Goal: Task Accomplishment & Management: Manage account settings

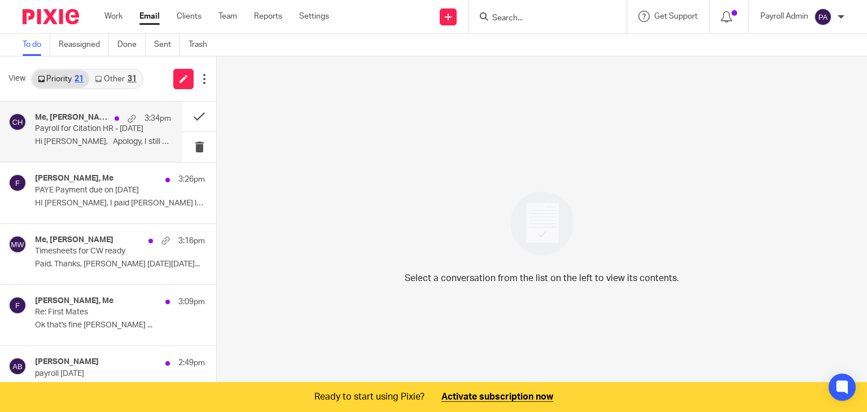
click at [70, 137] on p "Hi Julie, Apology, I still have one..." at bounding box center [103, 142] width 136 height 10
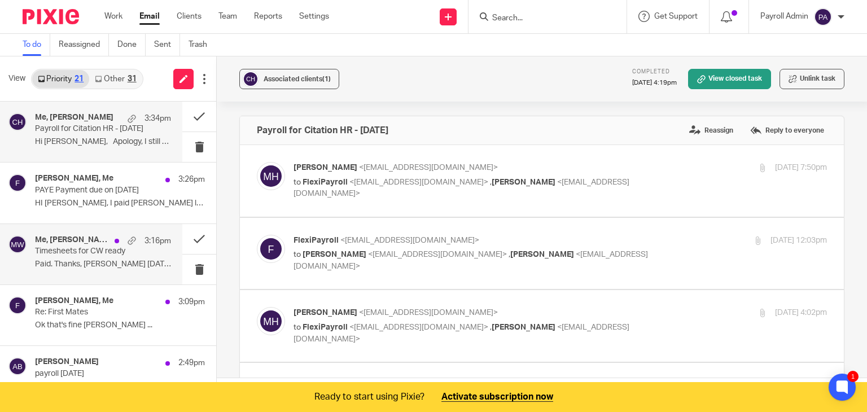
click at [104, 252] on p "Timesheets for CW ready" at bounding box center [89, 252] width 109 height 10
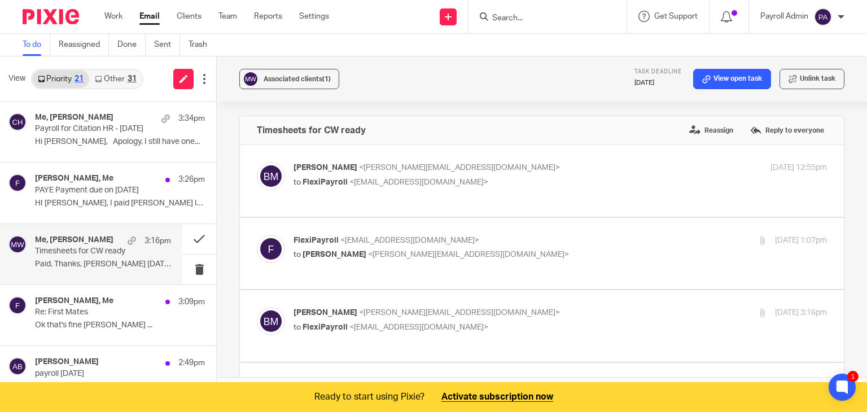
click at [105, 252] on p "Timesheets for CW ready" at bounding box center [89, 252] width 109 height 10
click at [191, 235] on button at bounding box center [199, 239] width 34 height 30
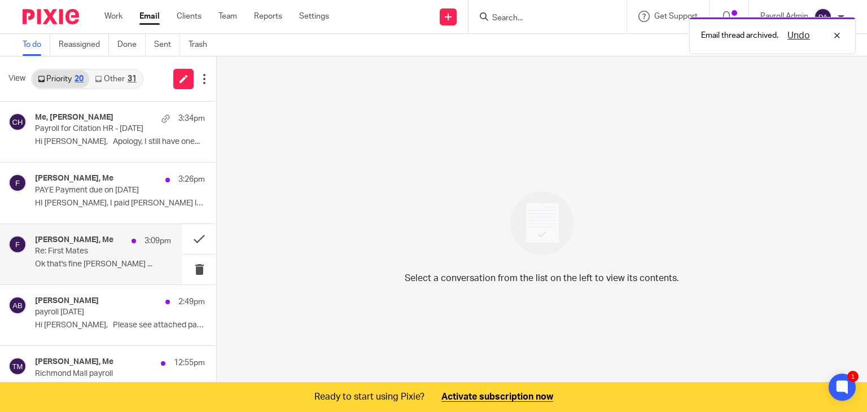
click at [79, 255] on p "Re: First Mates" at bounding box center [89, 252] width 109 height 10
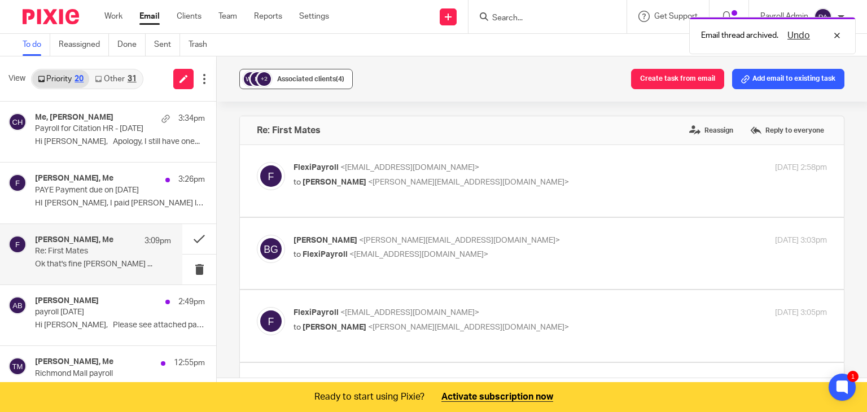
click at [319, 77] on span "Associated clients (4)" at bounding box center [310, 79] width 67 height 7
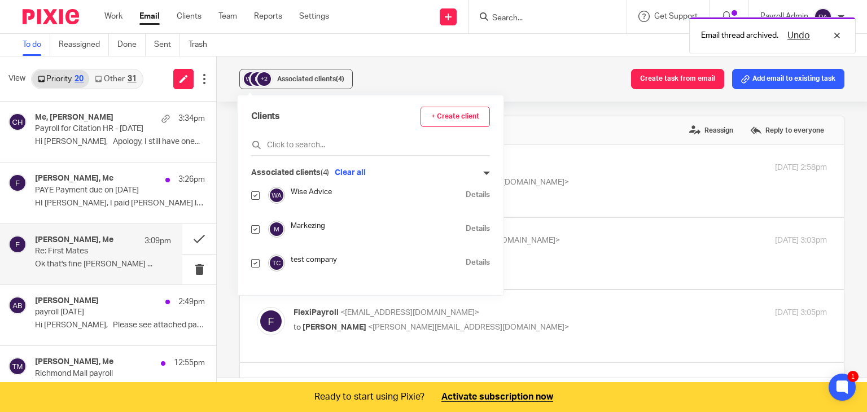
click at [256, 227] on input "checkbox" at bounding box center [255, 229] width 8 height 8
checkbox input "false"
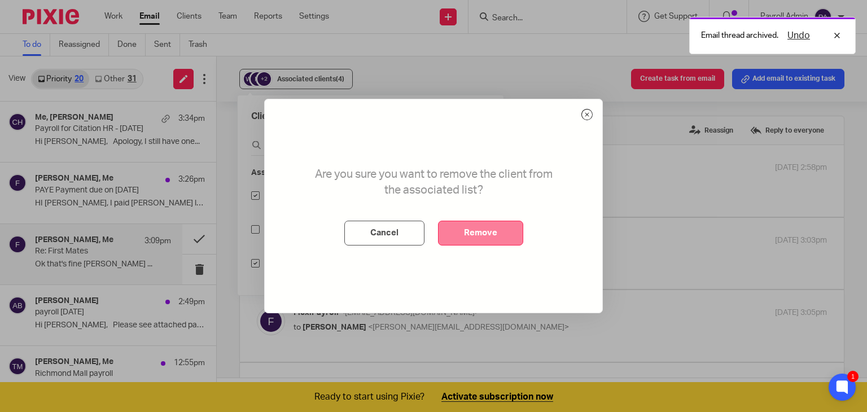
click at [479, 236] on button "Remove" at bounding box center [480, 233] width 85 height 25
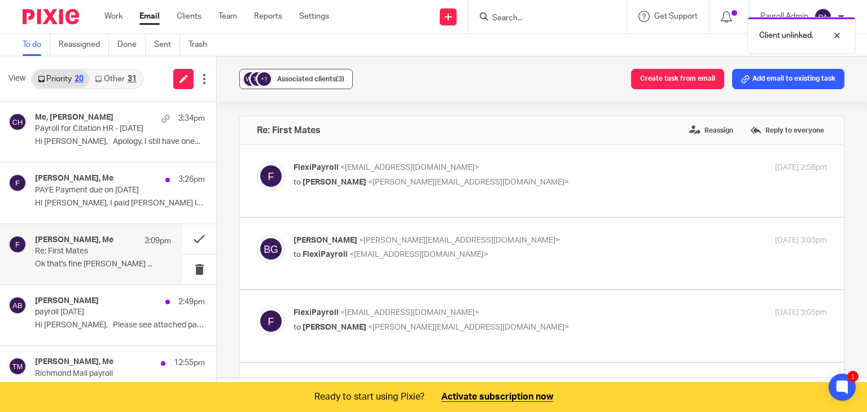
click at [328, 77] on span "Associated clients (3)" at bounding box center [310, 79] width 67 height 7
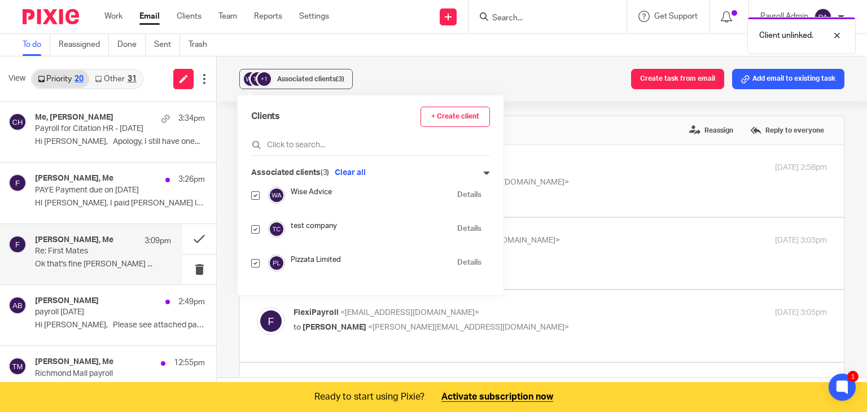
click at [257, 265] on input "checkbox" at bounding box center [255, 263] width 8 height 8
checkbox input "false"
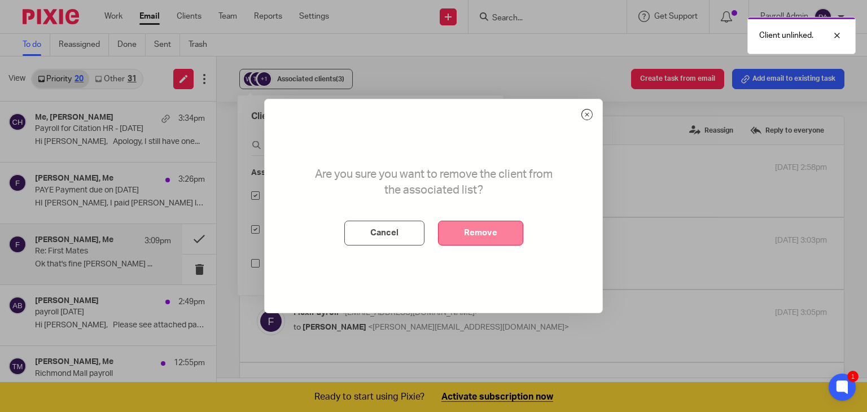
click at [500, 232] on button "Remove" at bounding box center [480, 233] width 85 height 25
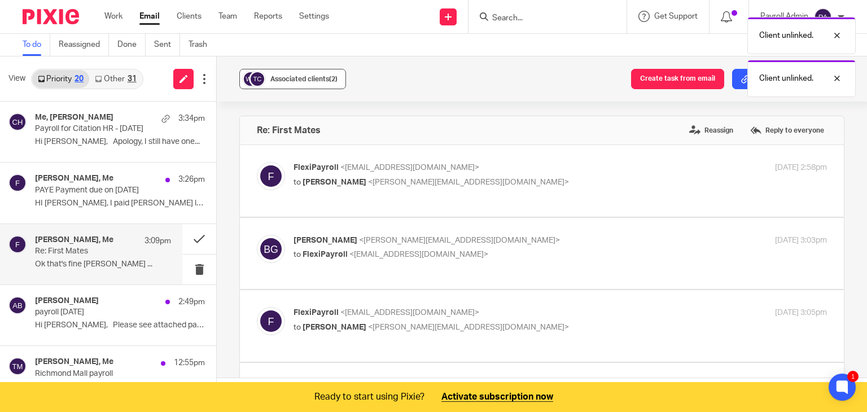
click at [325, 77] on span "Associated clients (2)" at bounding box center [303, 79] width 67 height 7
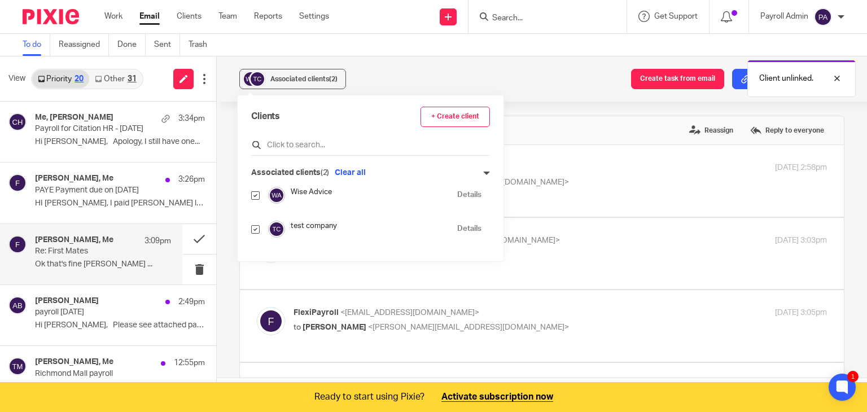
click at [300, 147] on input "text" at bounding box center [370, 144] width 239 height 11
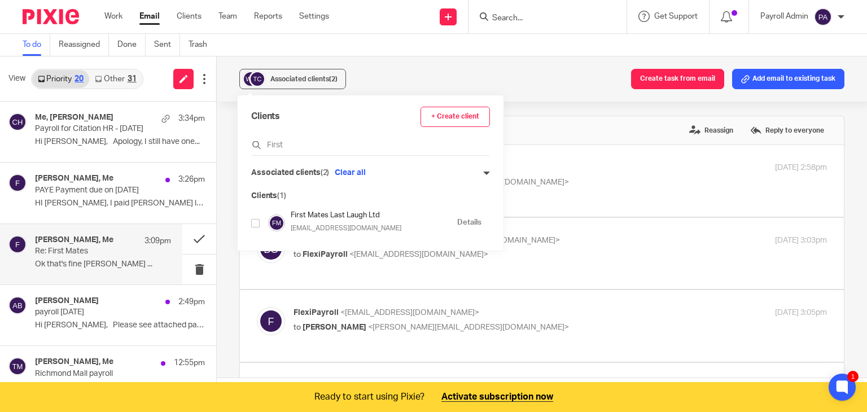
type input "First"
click at [255, 222] on input "checkbox" at bounding box center [255, 223] width 8 height 8
checkbox input "true"
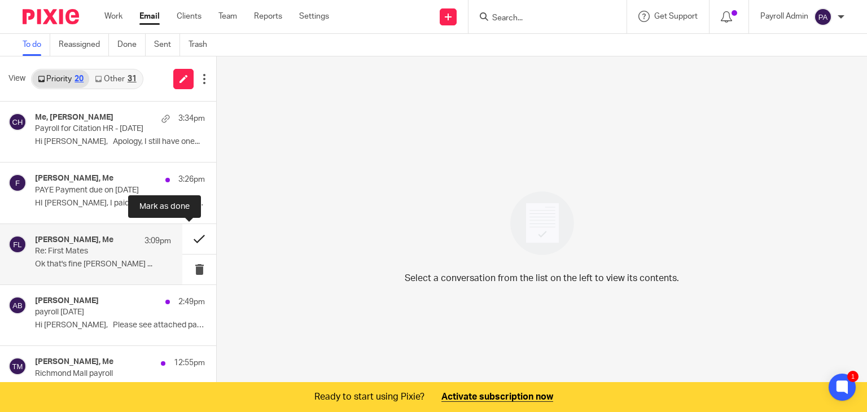
click at [189, 239] on button at bounding box center [199, 239] width 34 height 30
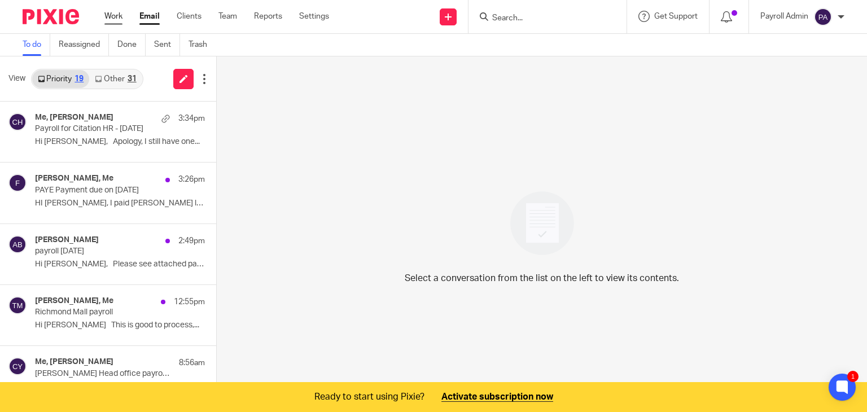
click at [112, 16] on link "Work" at bounding box center [113, 16] width 18 height 11
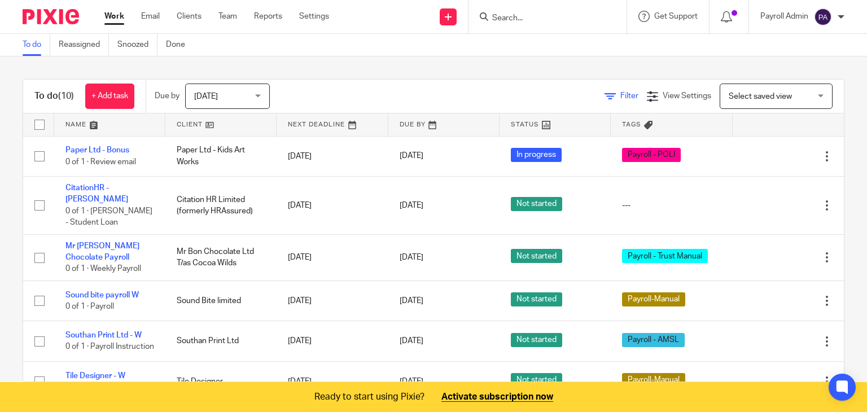
click at [620, 95] on span "Filter" at bounding box center [629, 96] width 18 height 8
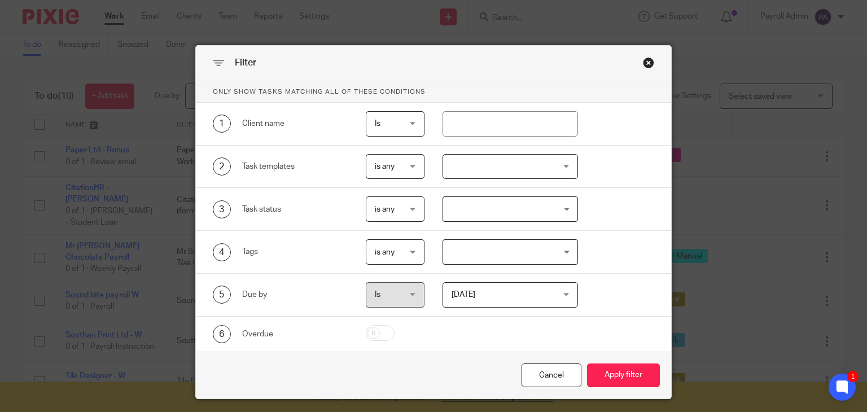
click at [562, 249] on input "Search for option" at bounding box center [507, 252] width 127 height 20
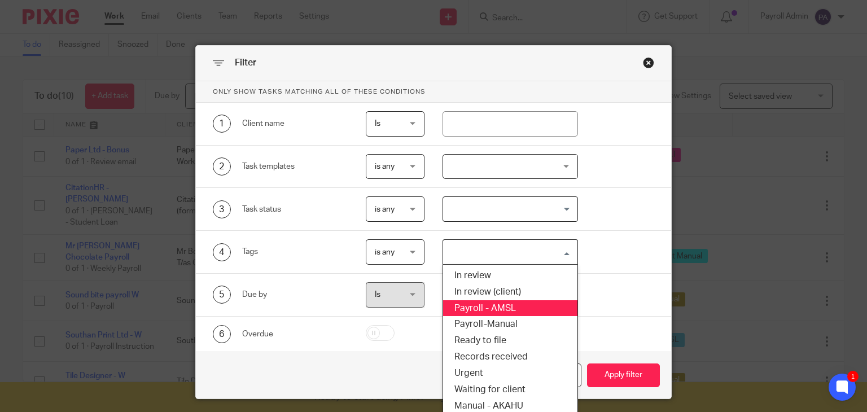
click at [498, 305] on li "Payroll - AMSL" at bounding box center [510, 308] width 134 height 16
click at [567, 252] on div "Payroll - AMSL" at bounding box center [507, 251] width 129 height 22
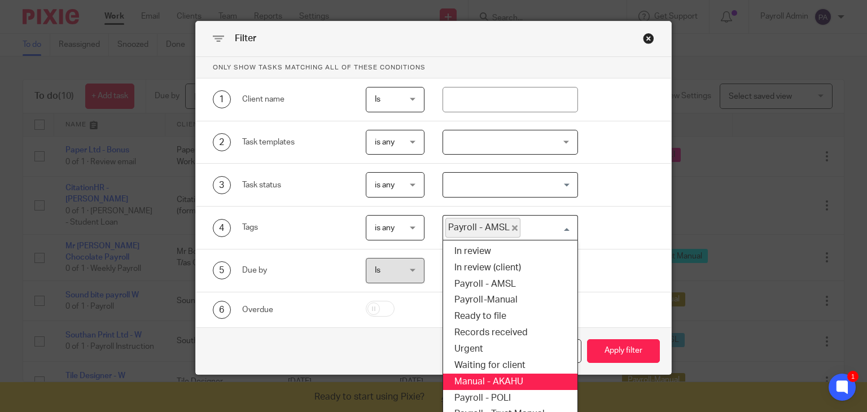
scroll to position [37, 0]
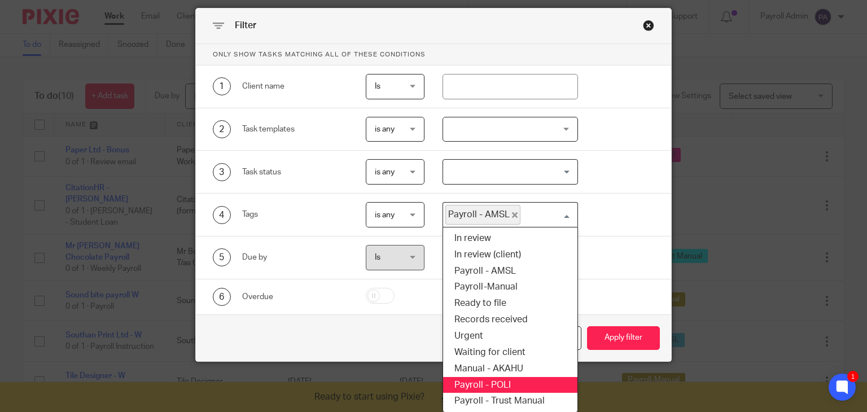
click at [492, 381] on li "Payroll - POLI" at bounding box center [510, 385] width 134 height 16
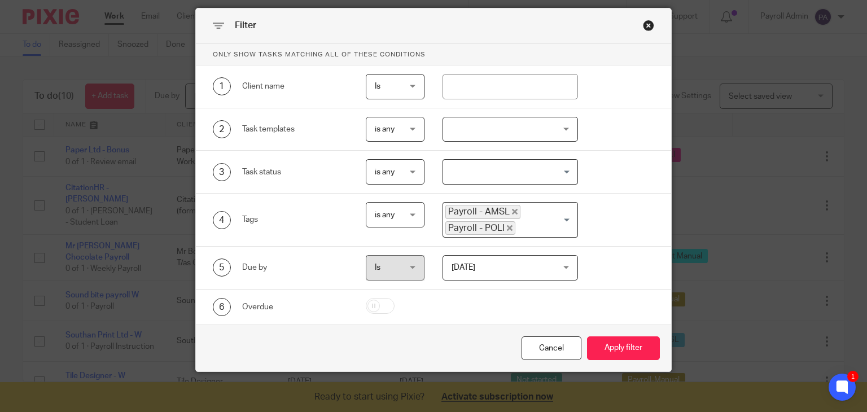
click at [563, 221] on input "Search for option" at bounding box center [543, 228] width 55 height 14
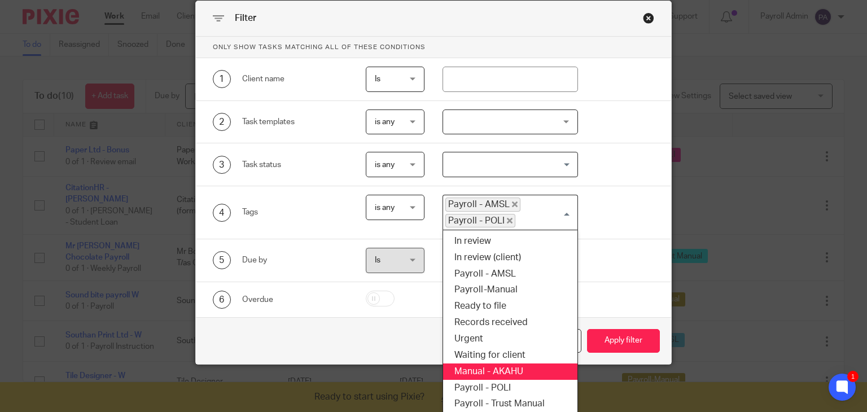
scroll to position [47, 0]
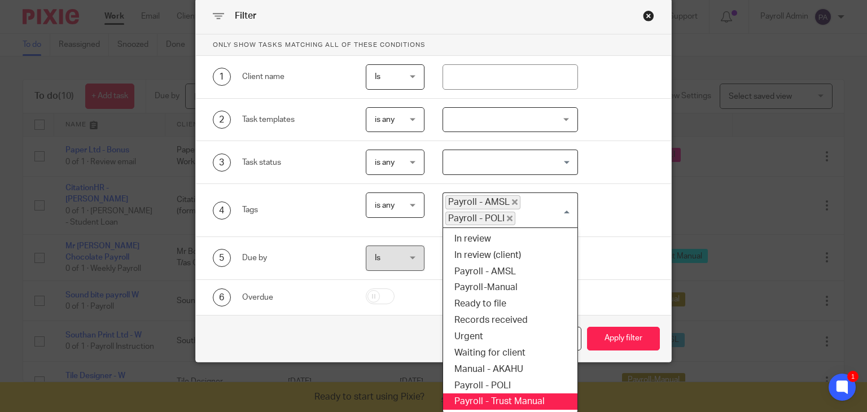
click at [515, 396] on li "Payroll - Trust Manual" at bounding box center [510, 401] width 134 height 16
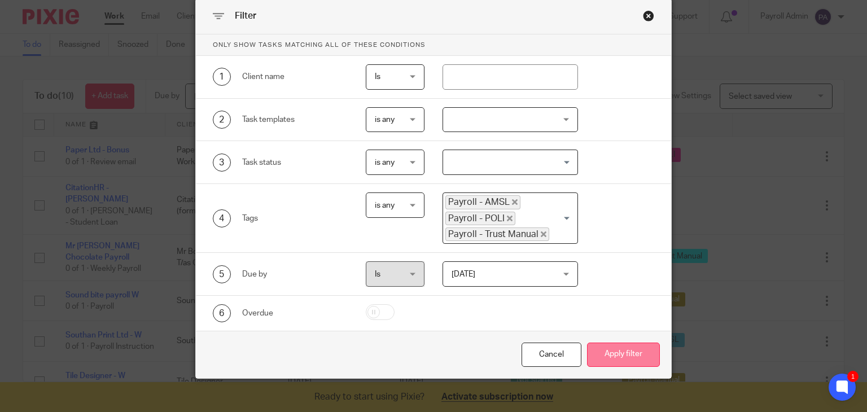
click at [621, 352] on button "Apply filter" at bounding box center [623, 355] width 73 height 24
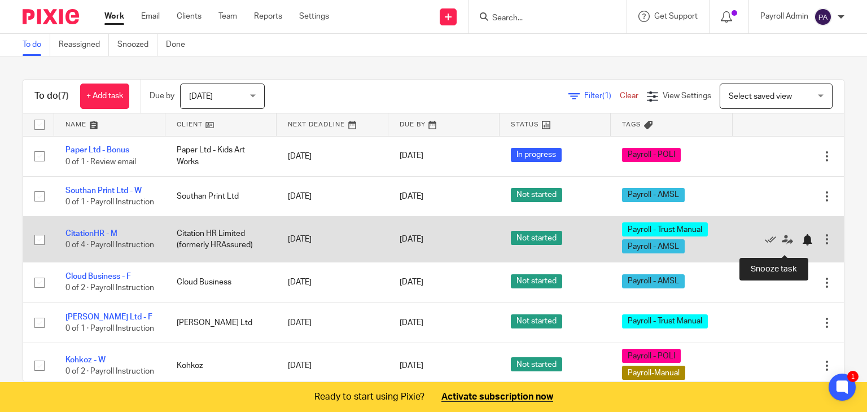
click at [801, 244] on div at bounding box center [806, 239] width 11 height 11
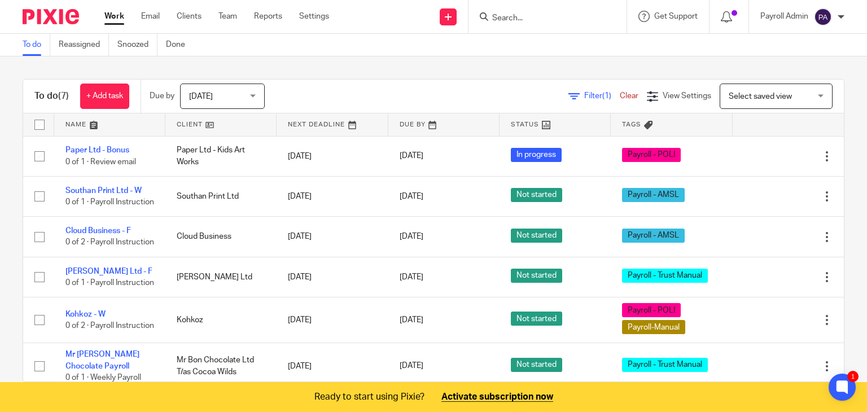
click at [524, 19] on input "Search" at bounding box center [542, 19] width 102 height 10
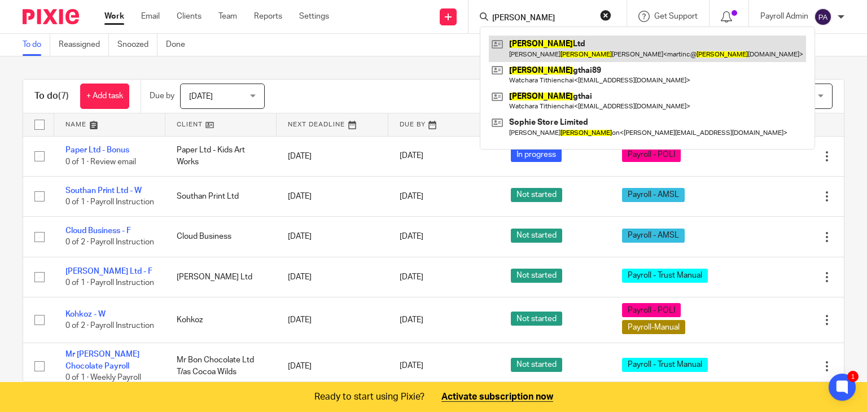
type input "cahn"
click at [524, 45] on link at bounding box center [647, 49] width 317 height 26
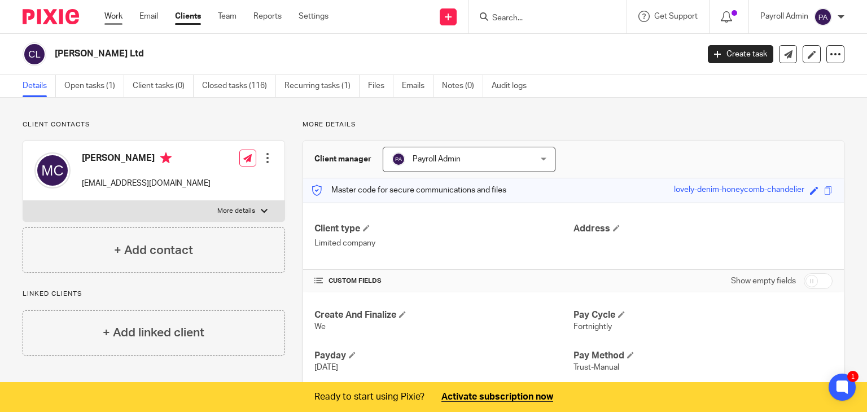
click at [118, 12] on link "Work" at bounding box center [113, 16] width 18 height 11
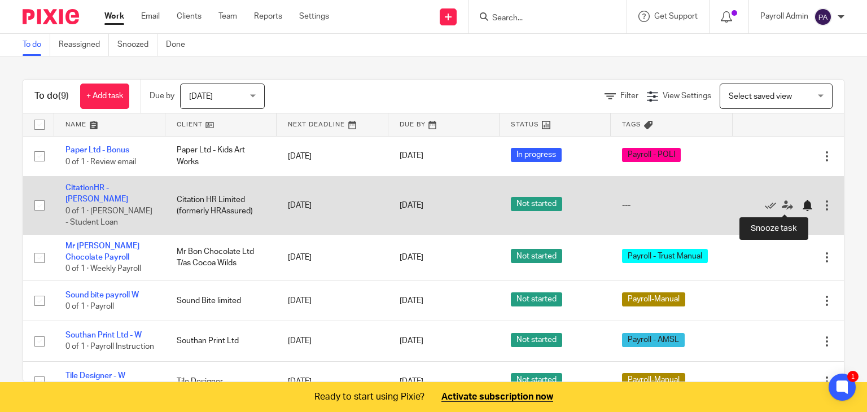
click at [801, 204] on div at bounding box center [806, 205] width 11 height 11
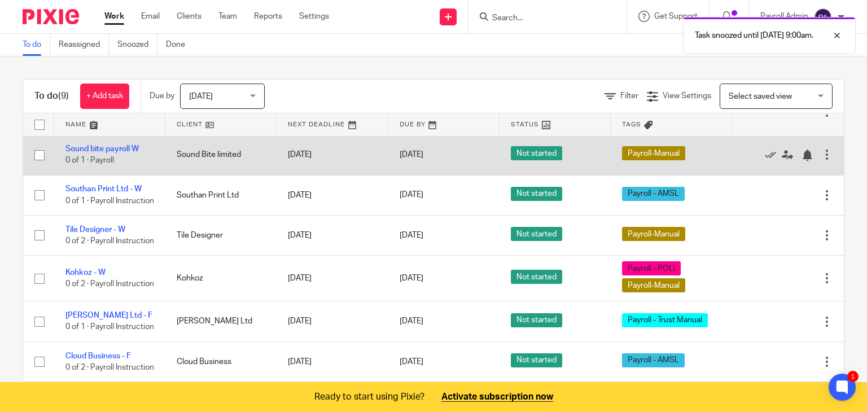
scroll to position [113, 0]
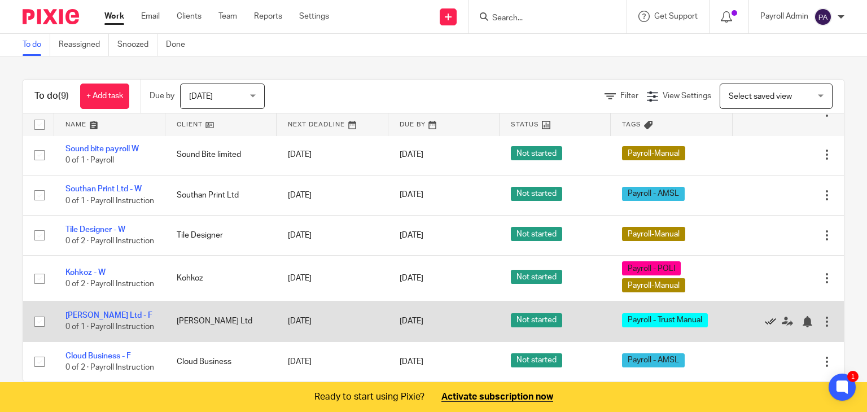
click at [765, 316] on icon at bounding box center [770, 321] width 11 height 11
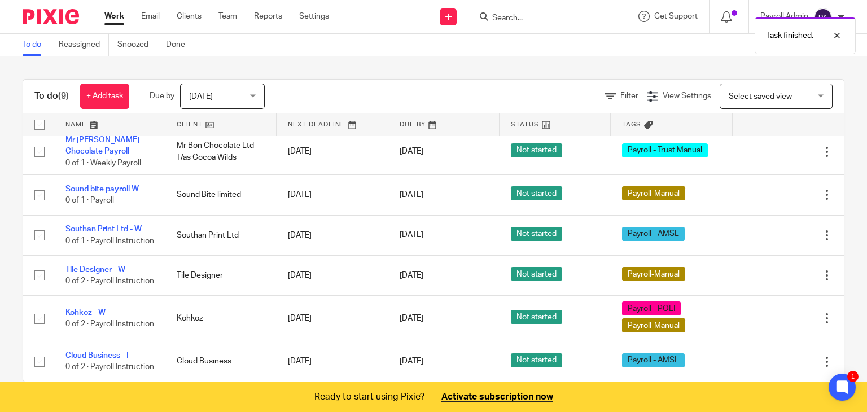
scroll to position [69, 0]
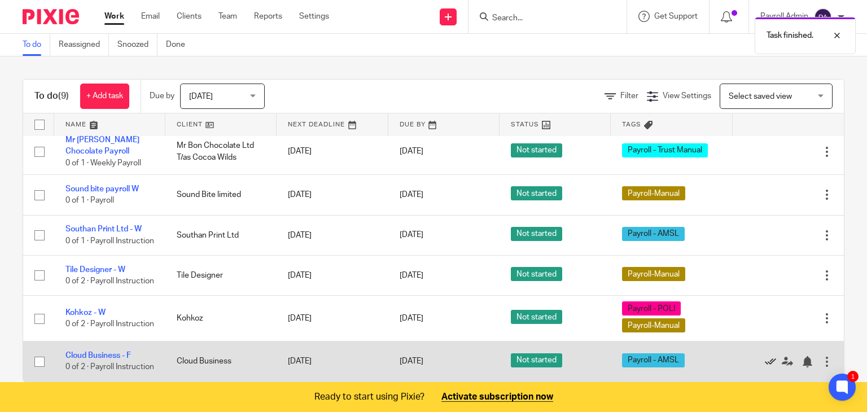
click at [765, 356] on icon at bounding box center [770, 361] width 11 height 11
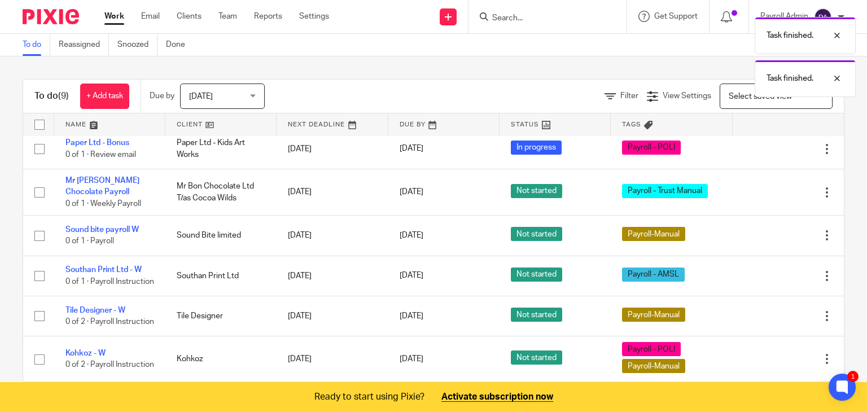
scroll to position [23, 0]
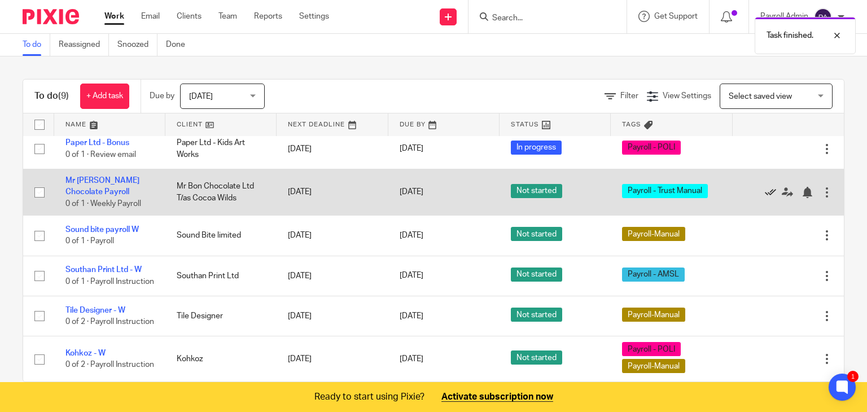
click at [765, 187] on icon at bounding box center [770, 192] width 11 height 11
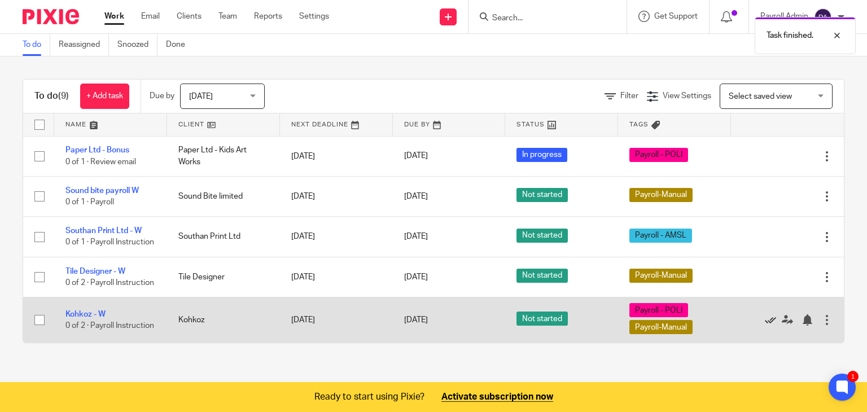
click at [765, 326] on icon at bounding box center [770, 319] width 11 height 11
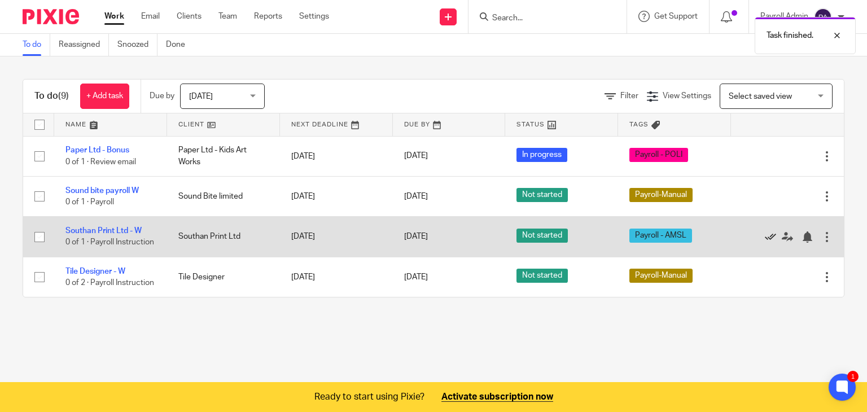
click at [765, 234] on icon at bounding box center [770, 236] width 11 height 11
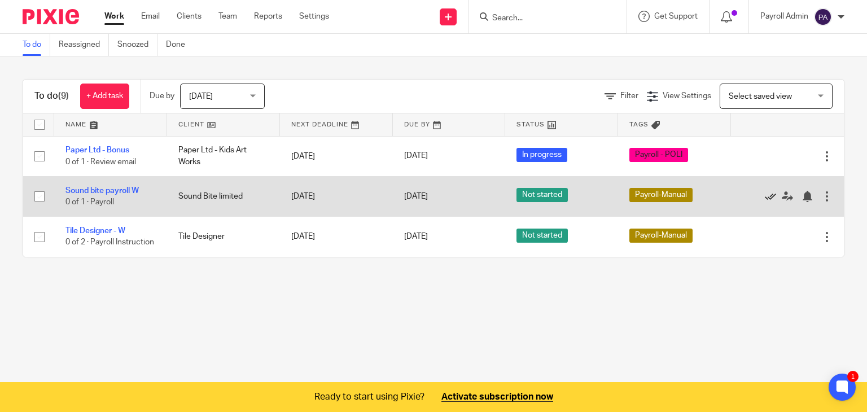
click at [765, 192] on icon at bounding box center [770, 196] width 11 height 11
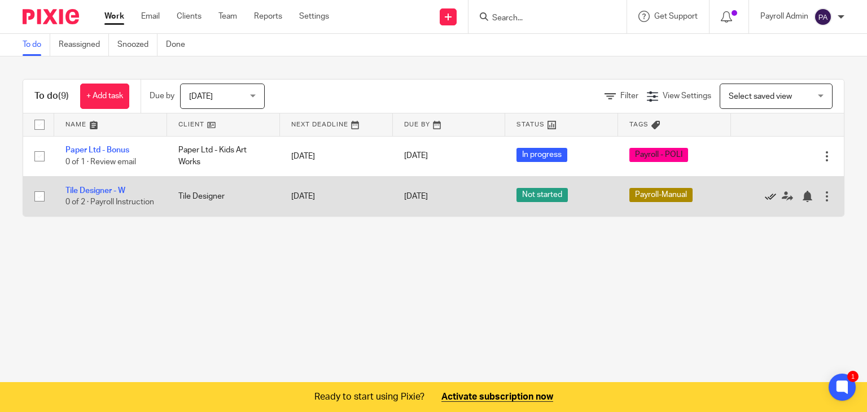
click at [765, 198] on icon at bounding box center [770, 196] width 11 height 11
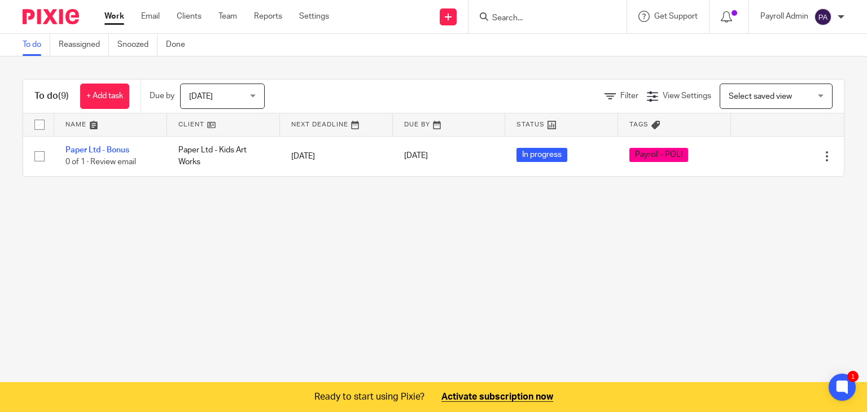
click at [558, 253] on main "To do Reassigned Snoozed Done To do (9) + Add task Due by Today Today Today Tom…" at bounding box center [433, 206] width 867 height 412
click at [152, 14] on link "Email" at bounding box center [150, 16] width 19 height 11
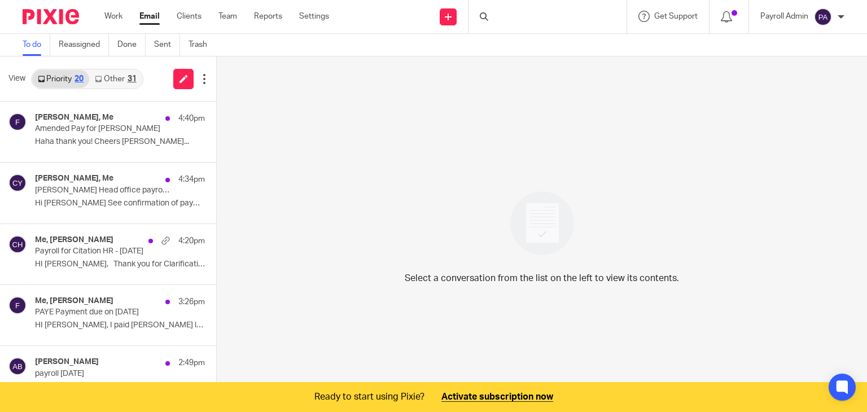
click at [109, 131] on p "Amended Pay for [PERSON_NAME]" at bounding box center [103, 129] width 136 height 10
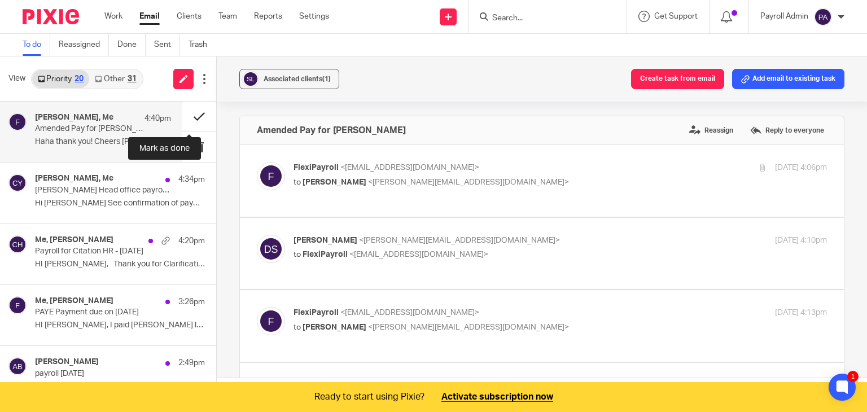
click at [187, 112] on button at bounding box center [199, 117] width 34 height 30
